Goal: Transaction & Acquisition: Purchase product/service

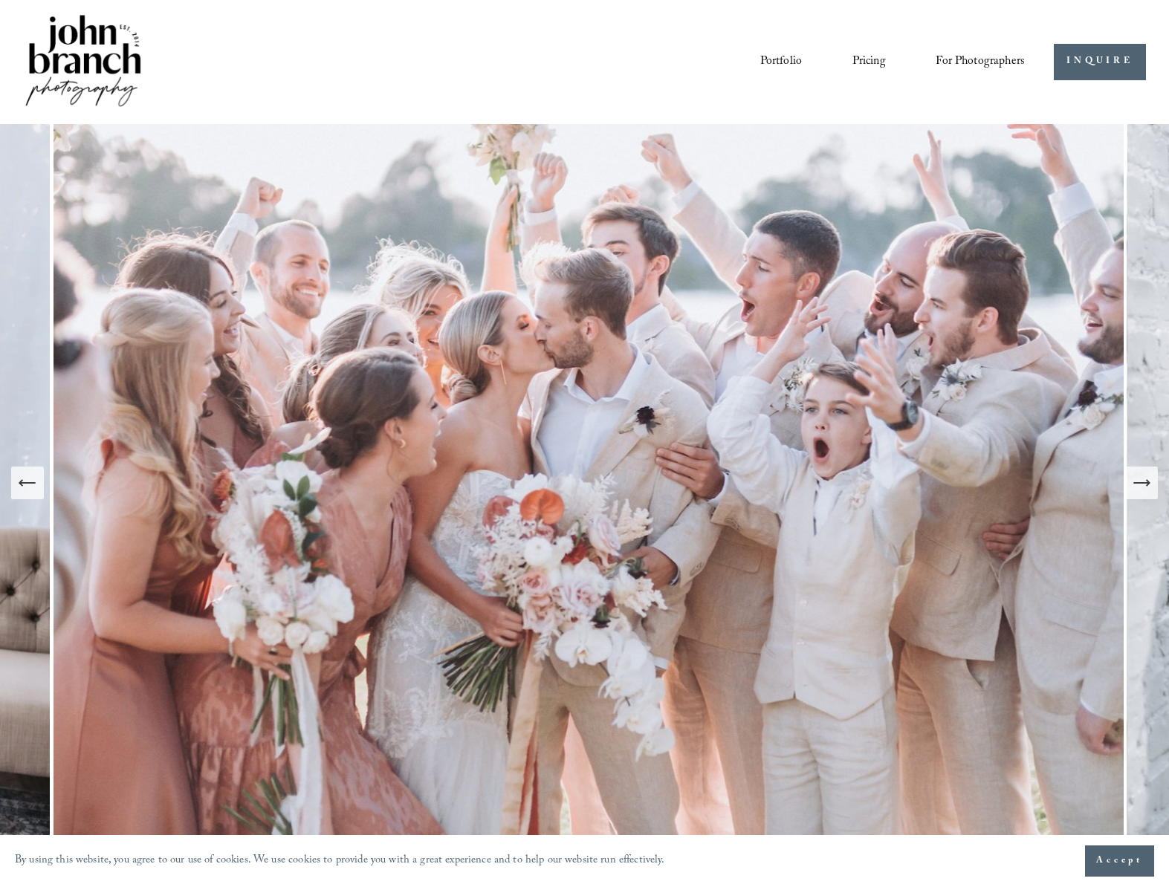
click at [0, 0] on span "Presets" at bounding box center [0, 0] width 0 height 0
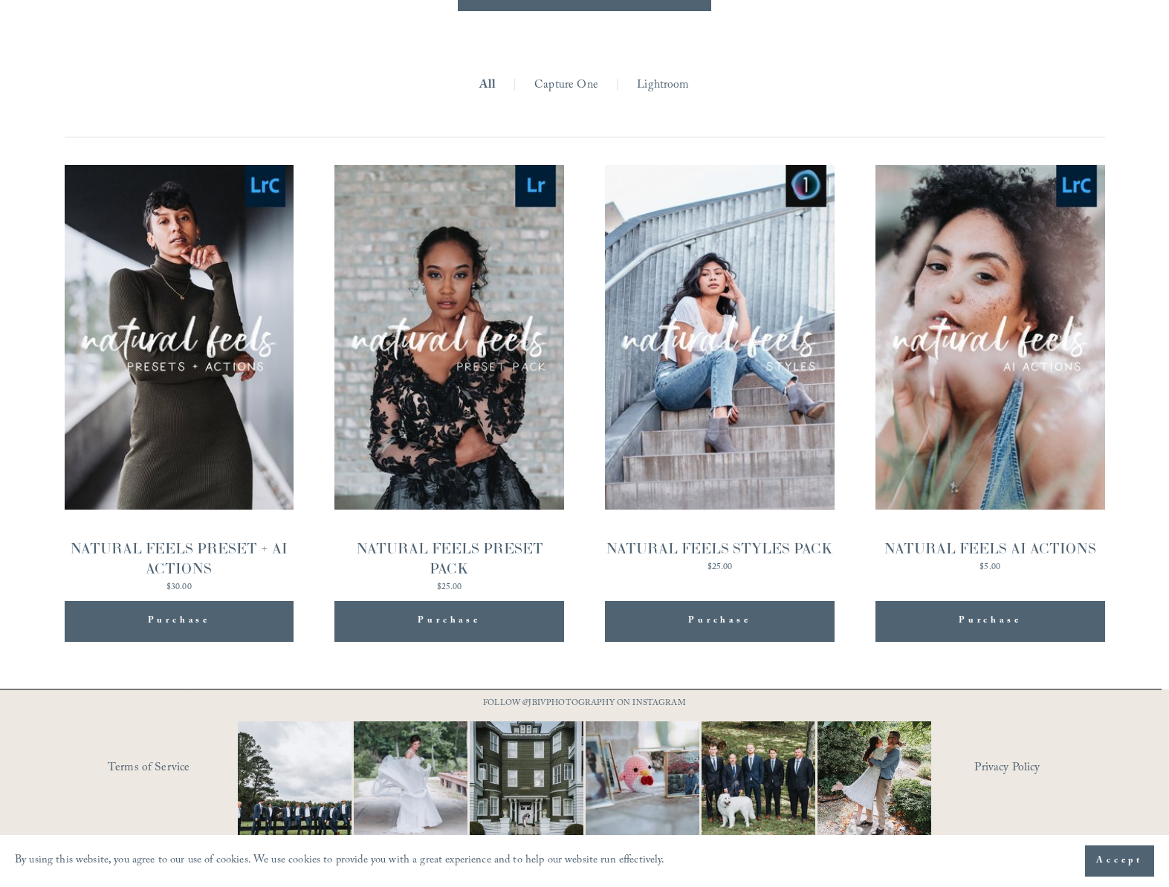
scroll to position [1487, 0]
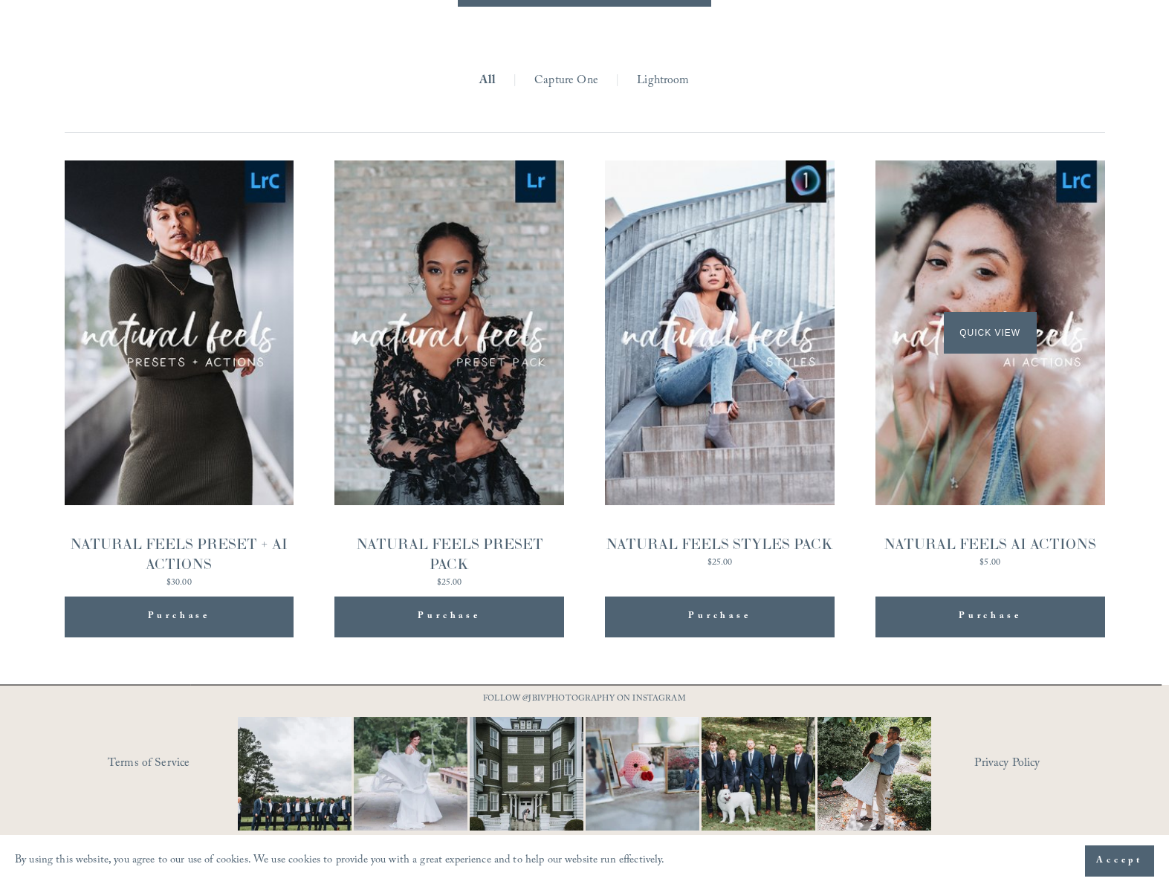
click at [980, 430] on div "Quick View" at bounding box center [990, 333] width 230 height 344
click at [704, 420] on div "Quick View" at bounding box center [720, 333] width 230 height 344
click at [490, 395] on div "Quick View" at bounding box center [449, 333] width 230 height 344
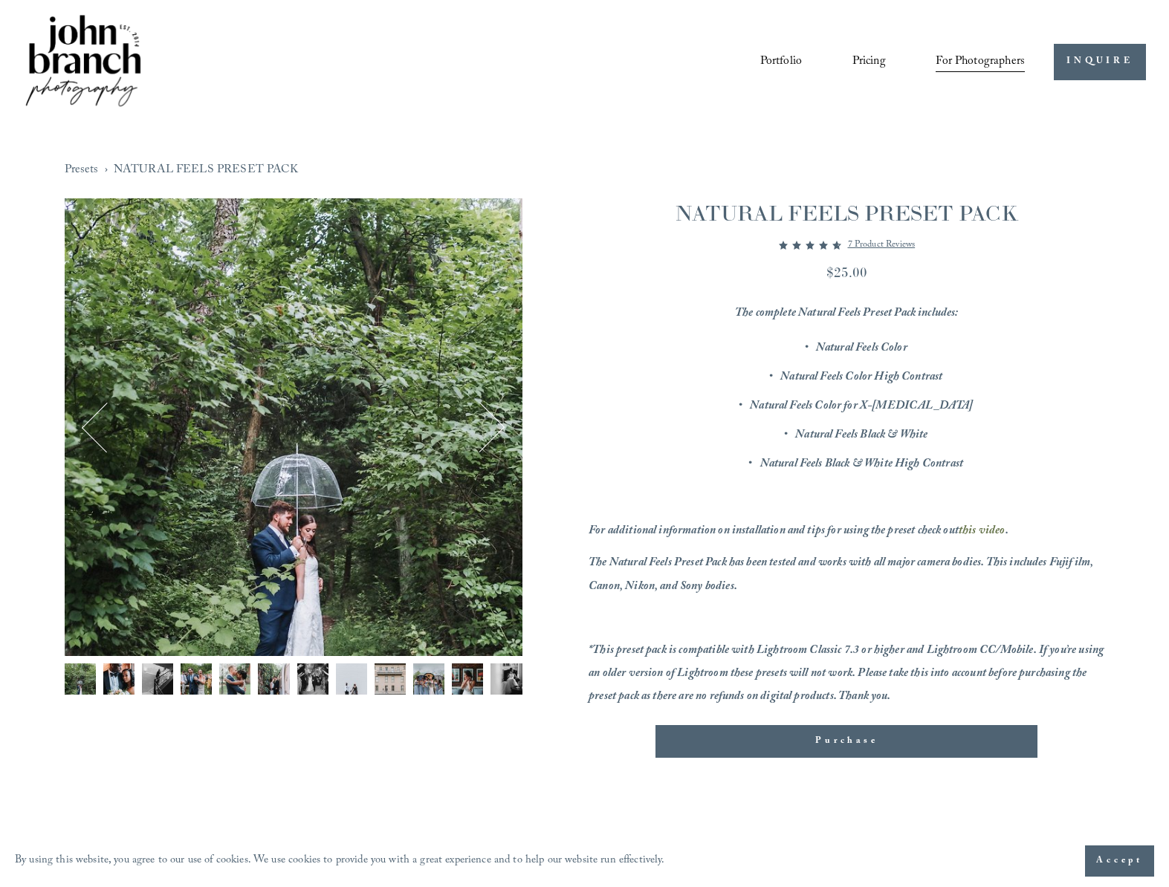
click at [109, 678] on img "Image 2 of 12" at bounding box center [118, 679] width 31 height 31
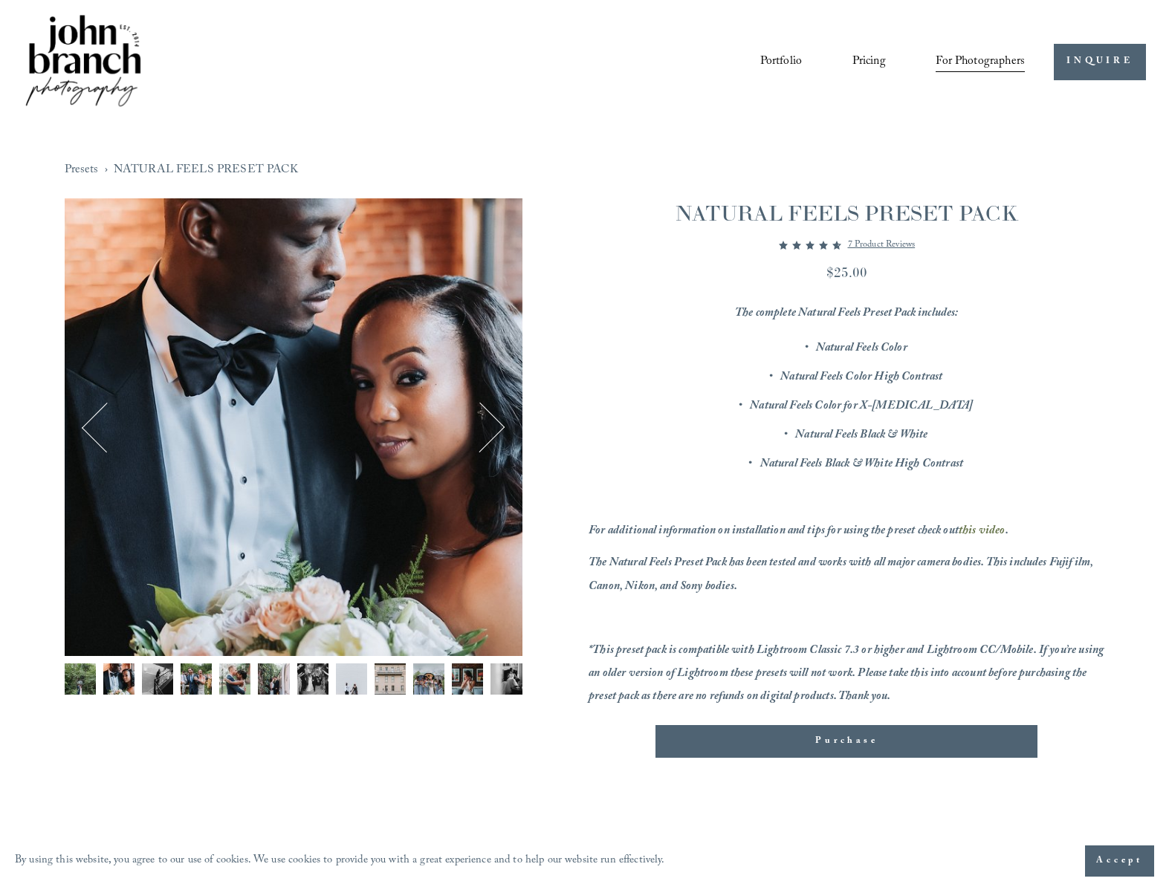
click at [155, 678] on img "Image 3 of 12" at bounding box center [157, 679] width 31 height 31
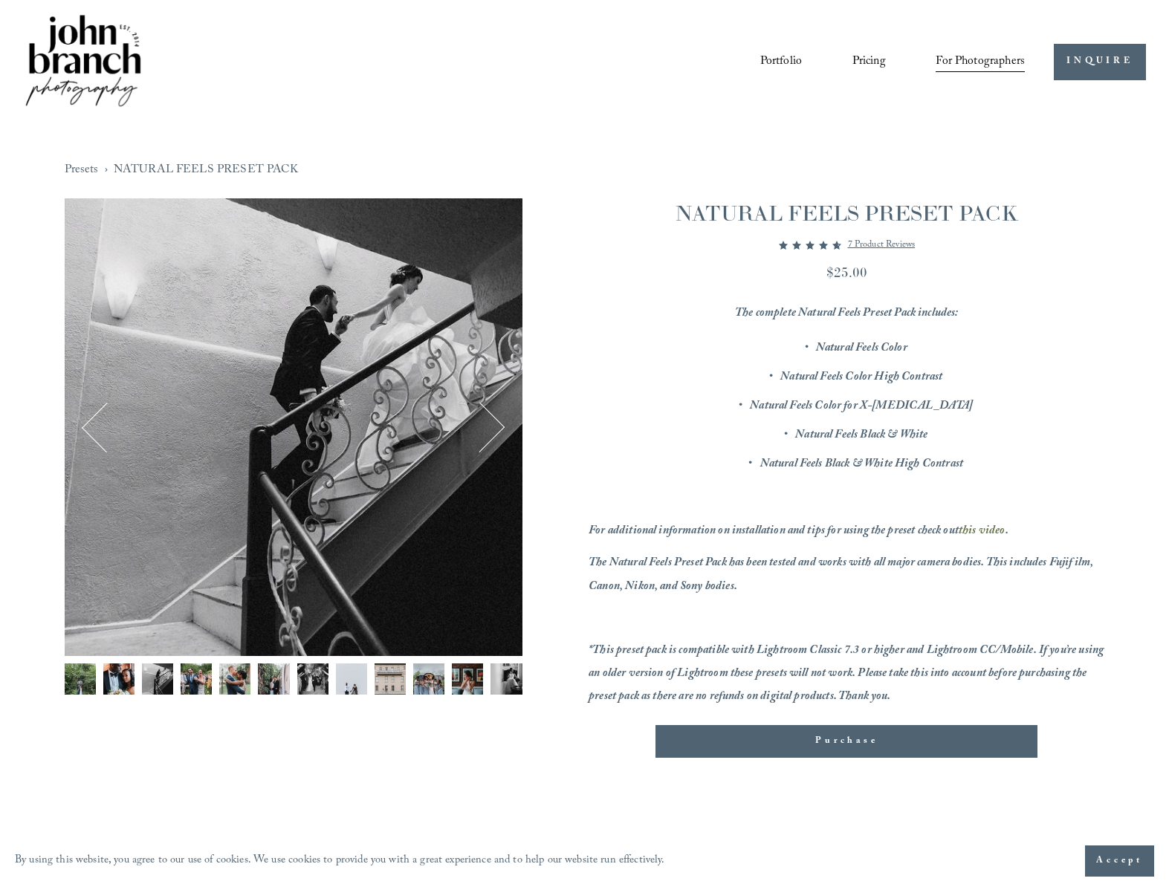
click at [192, 684] on img "Image 4 of 12" at bounding box center [196, 679] width 31 height 31
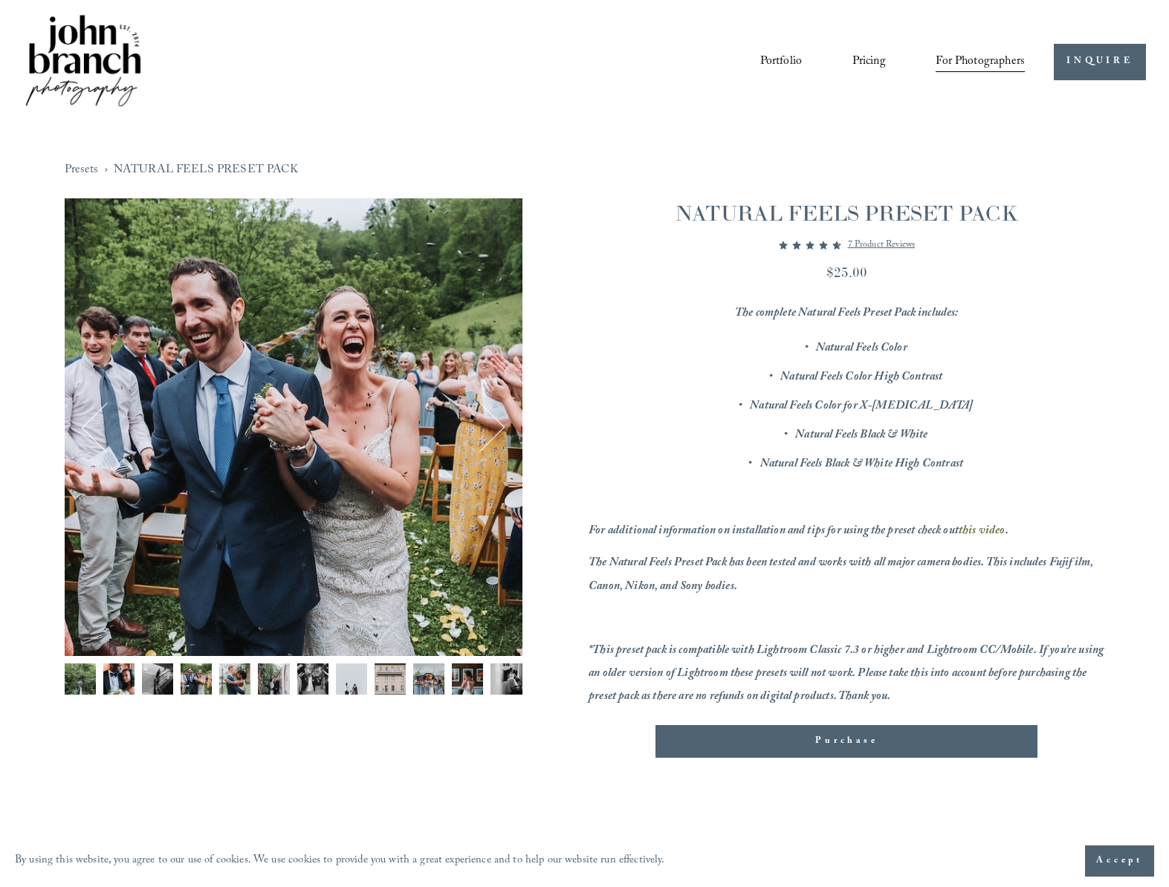
click at [236, 687] on img "Image 5 of 12" at bounding box center [234, 679] width 31 height 31
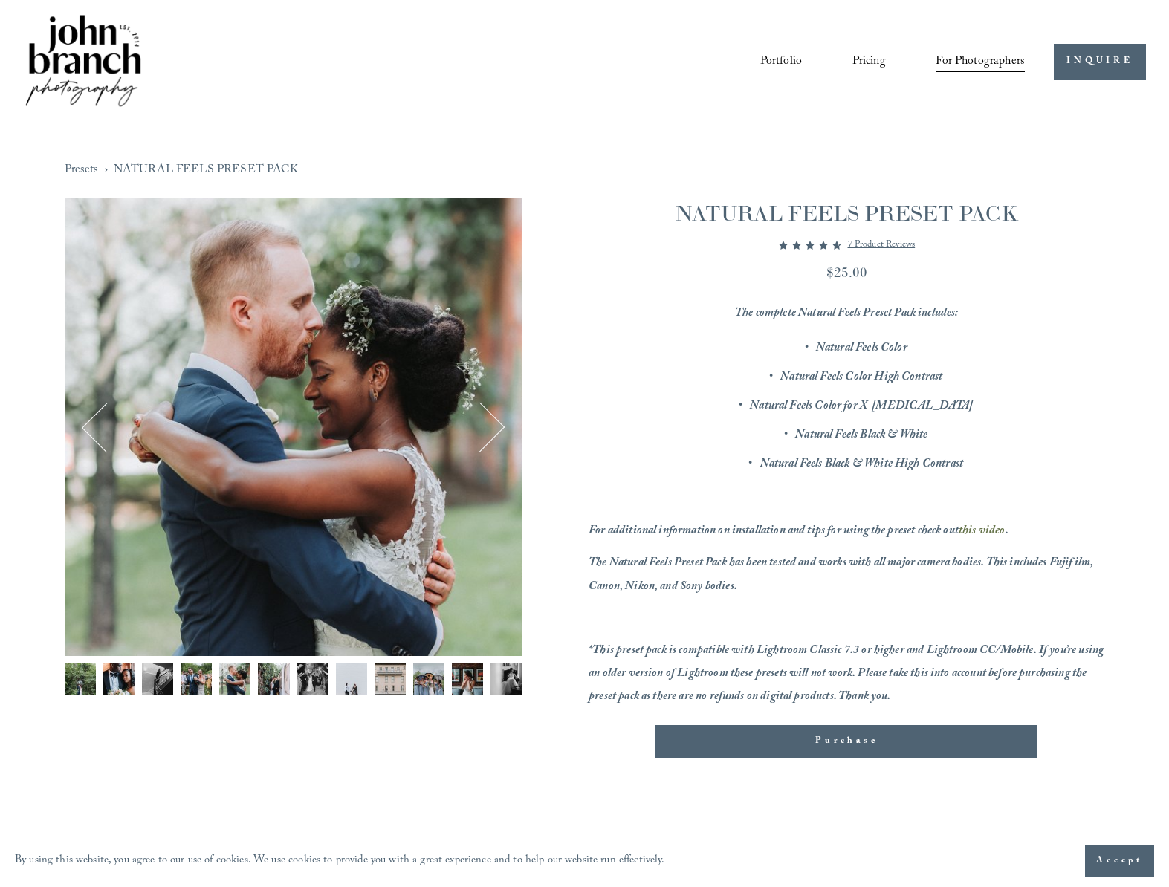
click at [273, 690] on img "Image 6 of 12" at bounding box center [273, 679] width 31 height 31
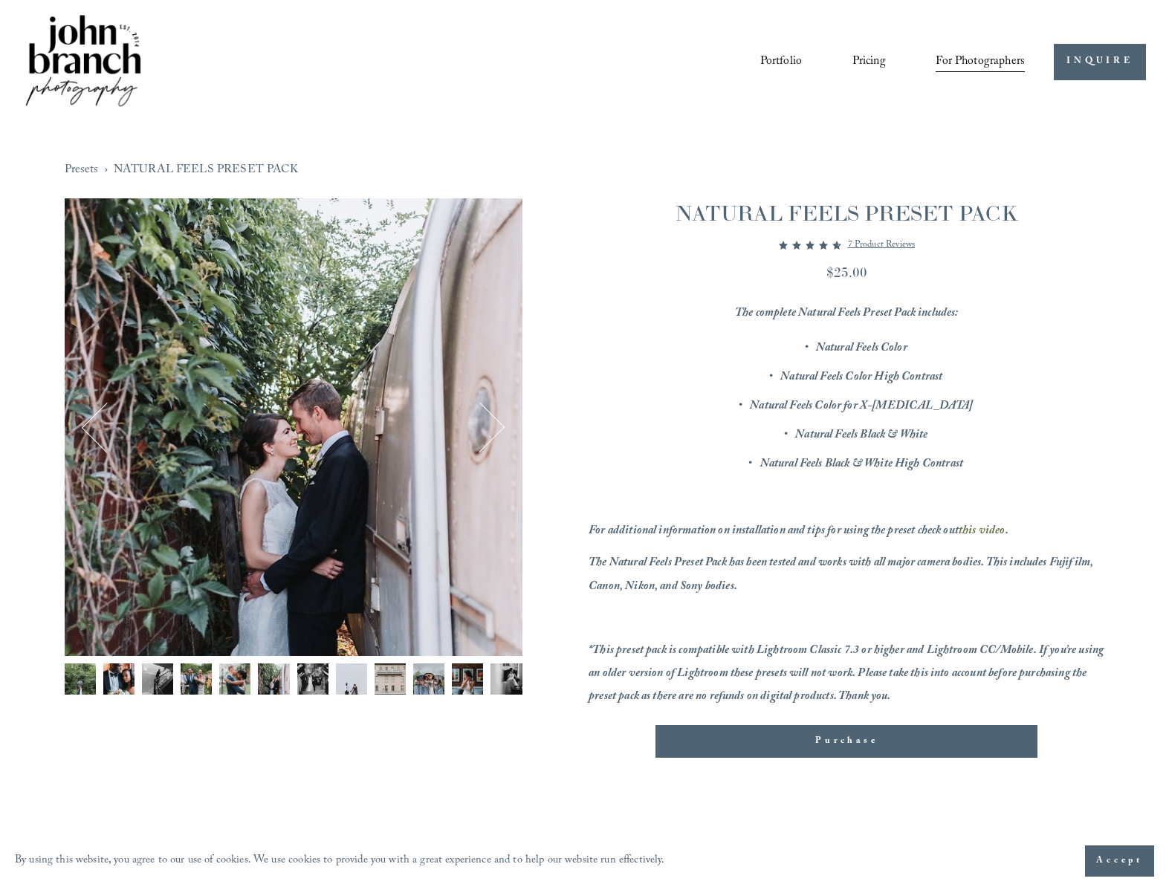
click at [313, 684] on img "Image 7 of 12" at bounding box center [312, 679] width 31 height 31
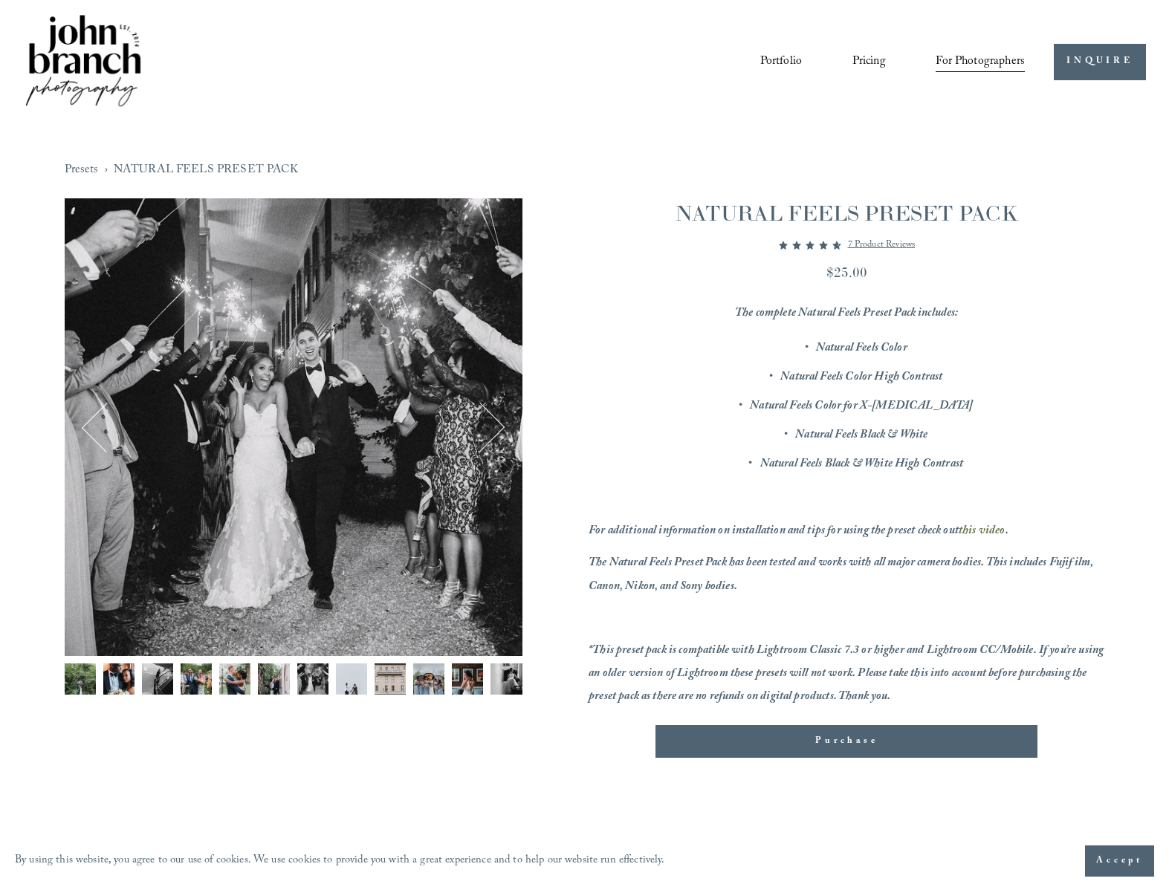
click at [349, 685] on img "Image 8 of 12" at bounding box center [351, 679] width 31 height 31
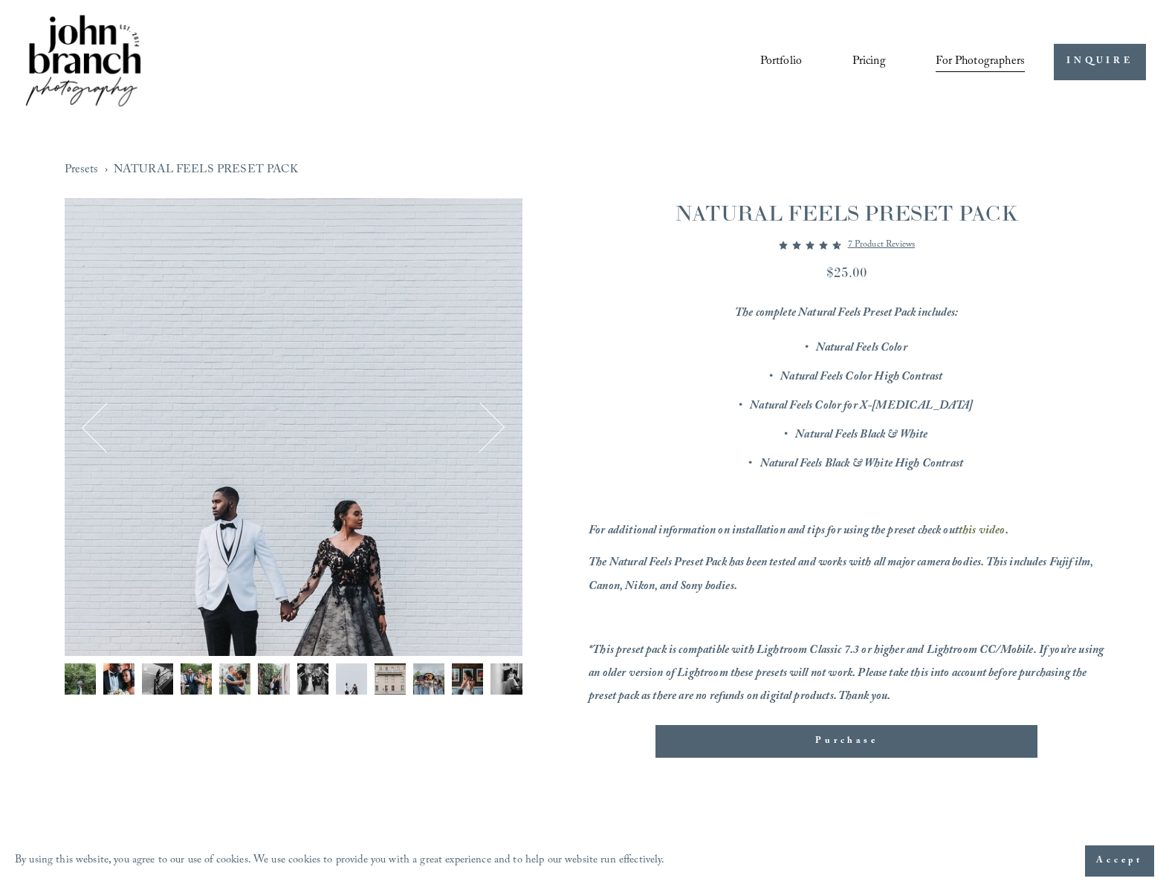
click at [388, 687] on img "Image 9 of 12" at bounding box center [390, 679] width 31 height 31
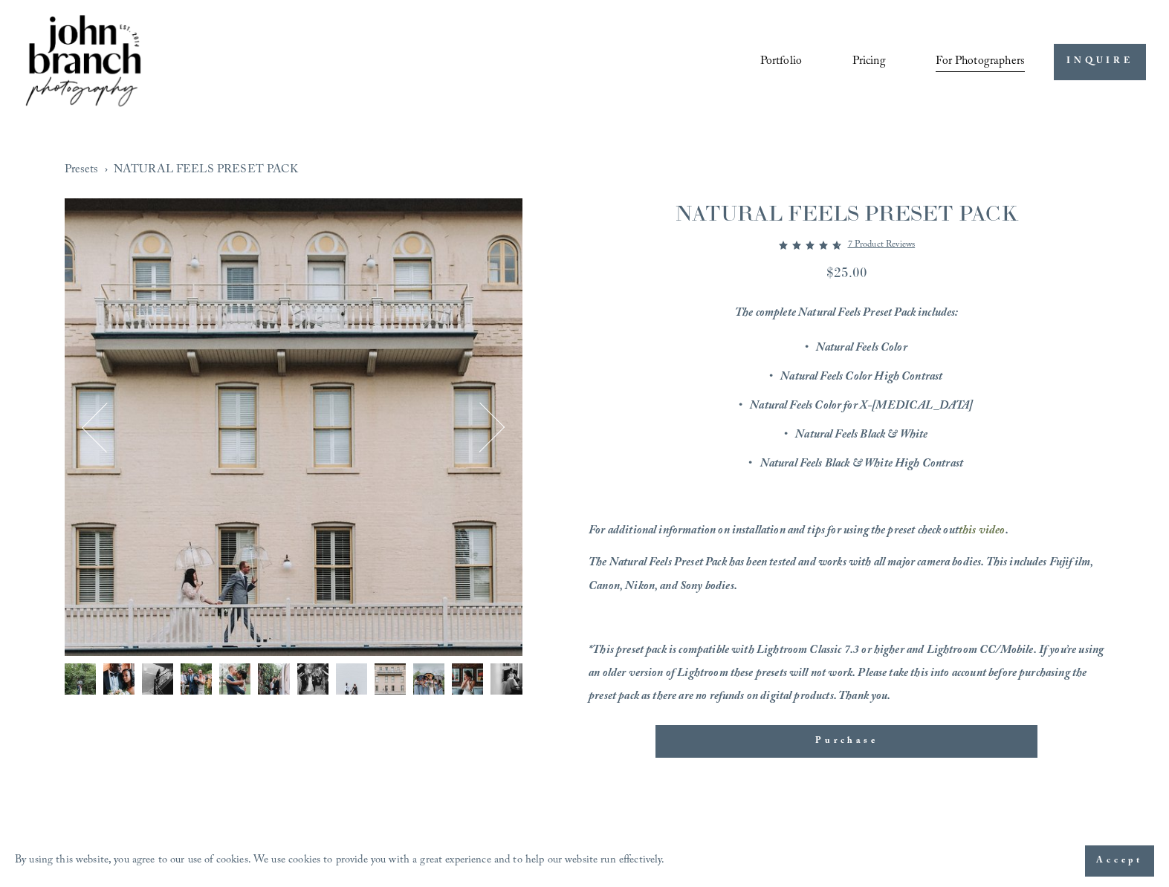
click at [431, 686] on img "Image 10 of 12" at bounding box center [428, 679] width 31 height 31
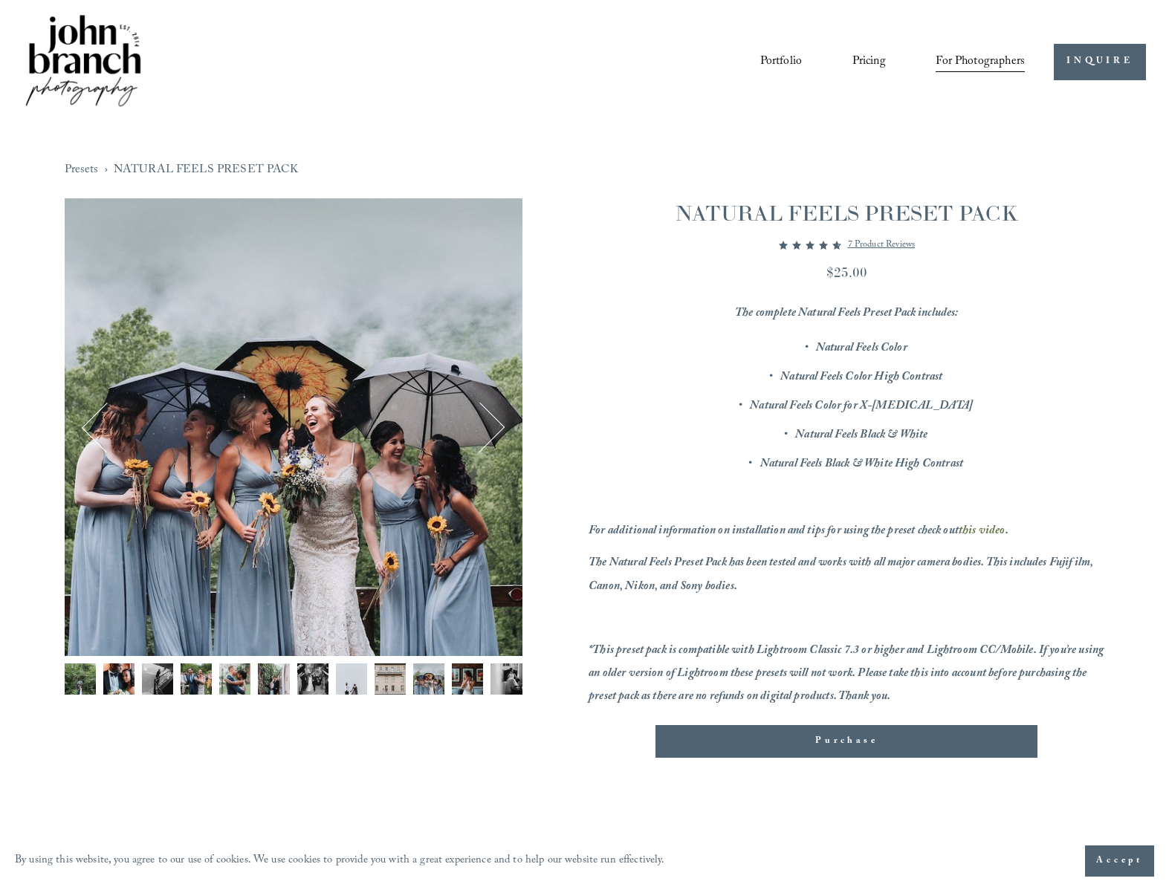
click at [459, 686] on img "Image 11 of 12" at bounding box center [467, 679] width 31 height 31
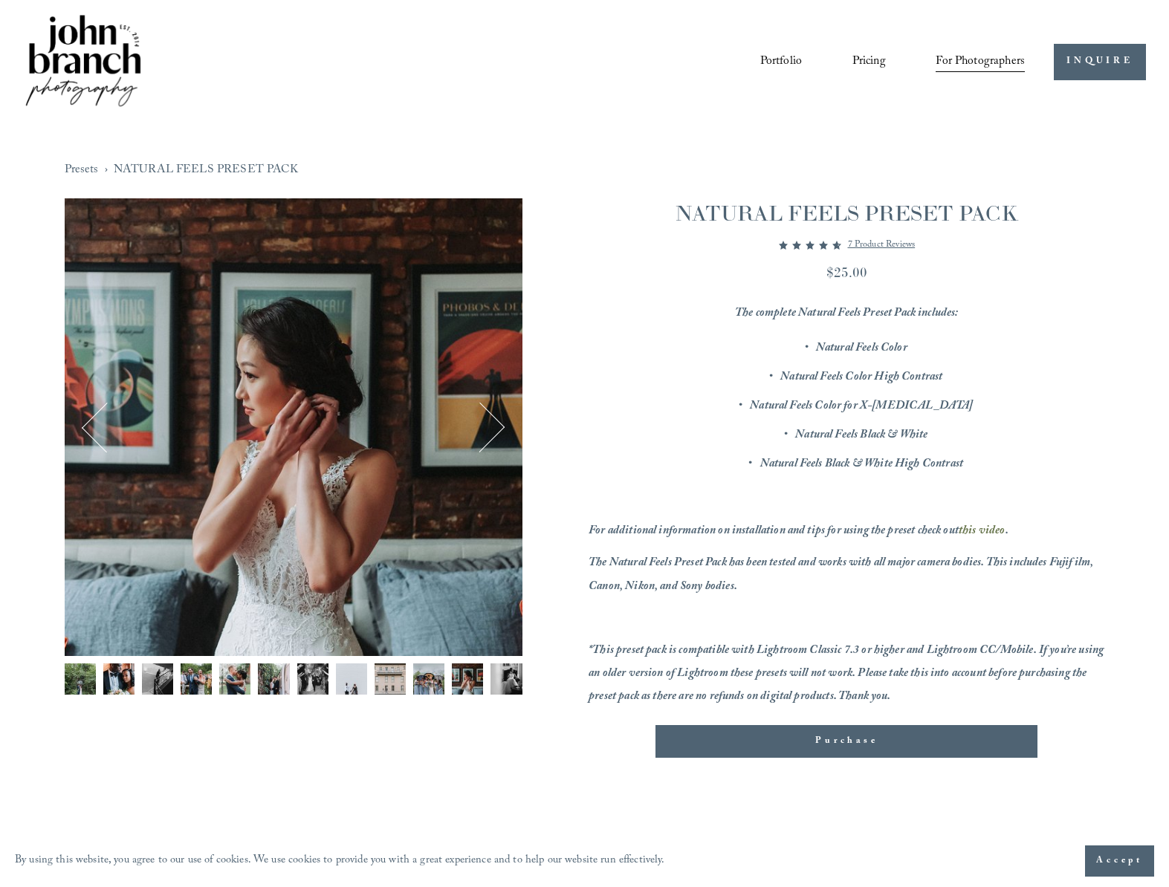
click at [508, 686] on img "Image 12 of 12" at bounding box center [505, 679] width 31 height 31
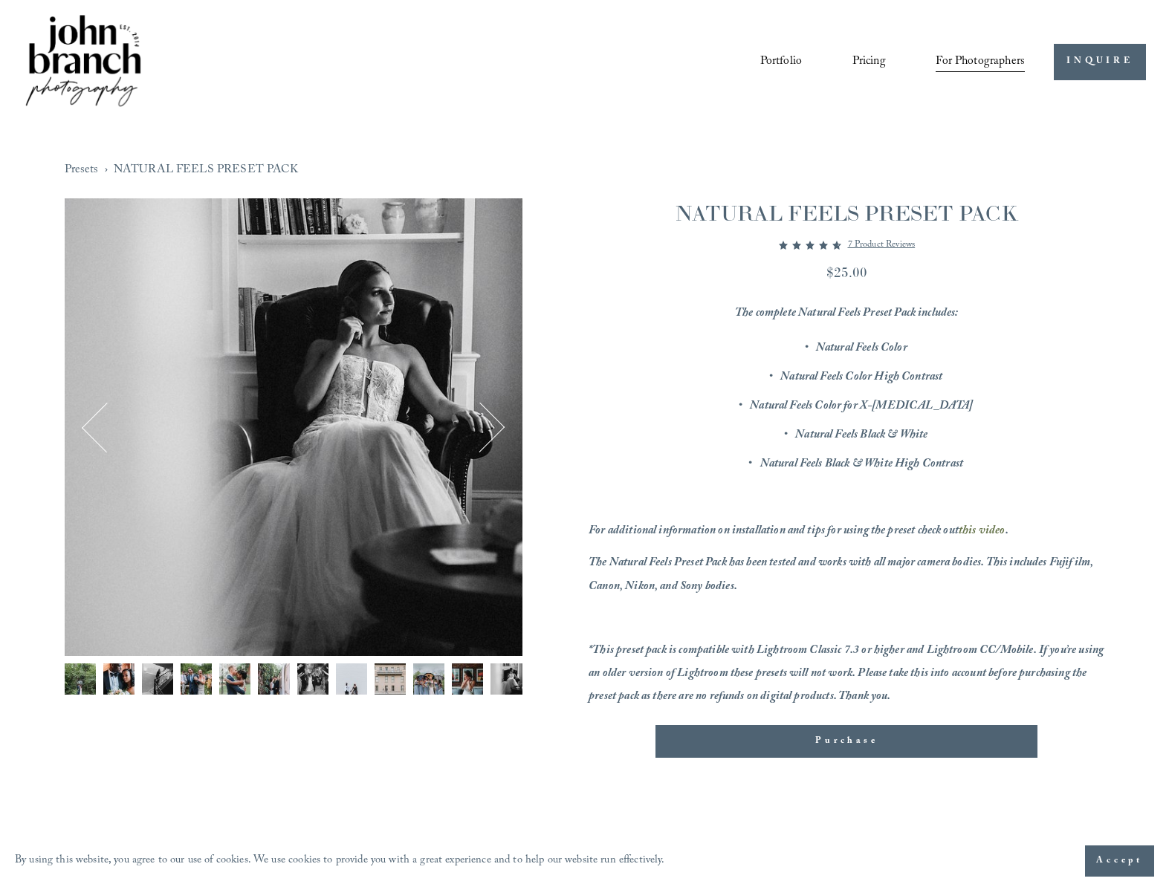
click at [823, 739] on span "Purchase" at bounding box center [846, 741] width 62 height 15
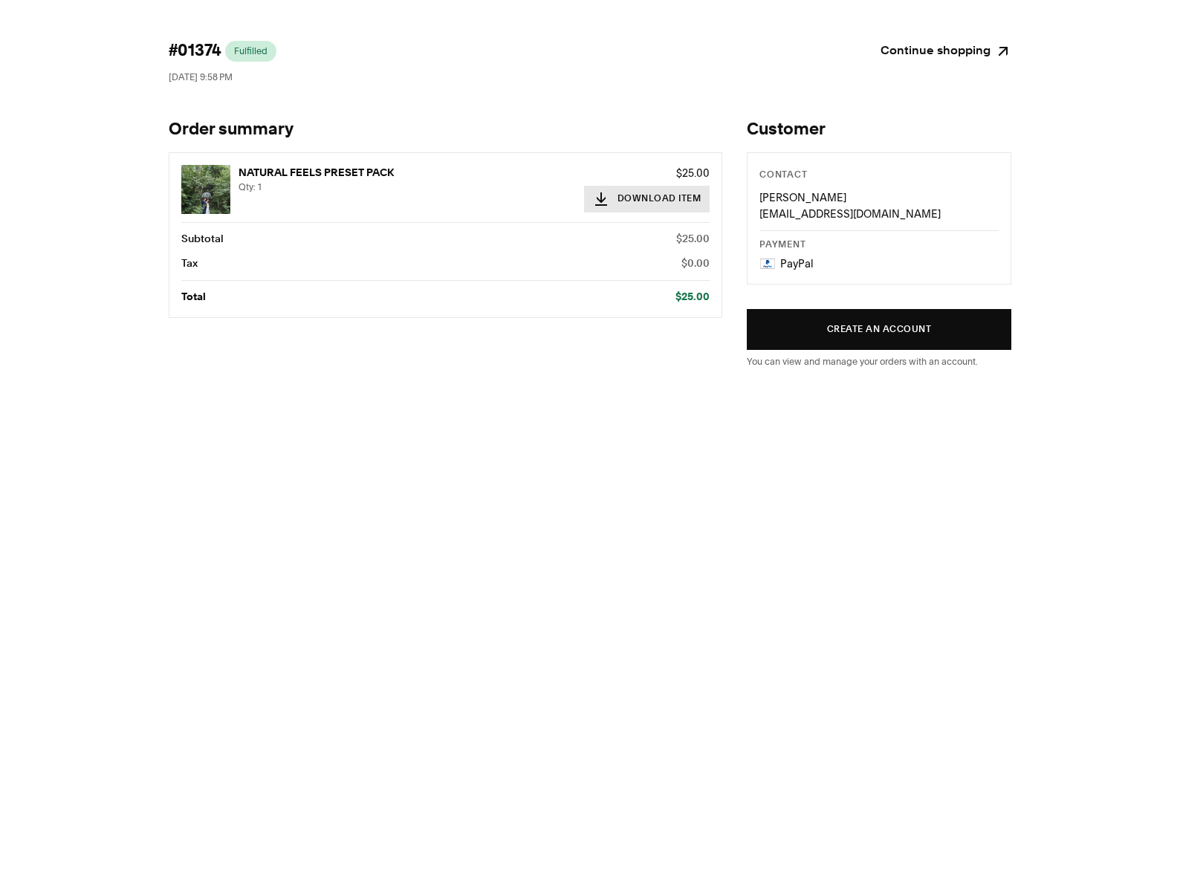
click at [631, 201] on button "Download Item" at bounding box center [647, 199] width 126 height 27
